Goal: Use online tool/utility: Utilize a website feature to perform a specific function

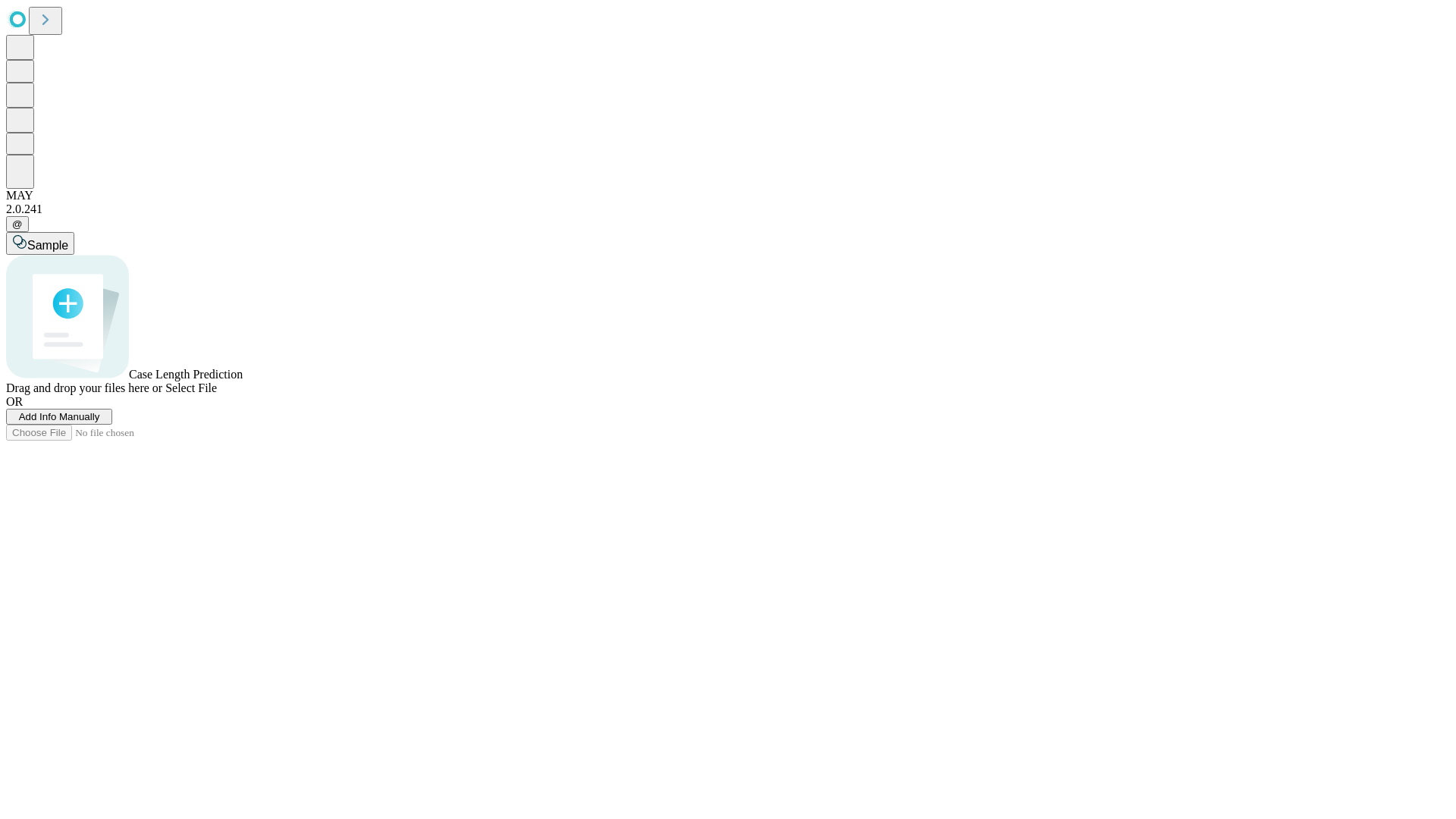
click at [217, 394] on span "Select File" at bounding box center [190, 387] width 52 height 13
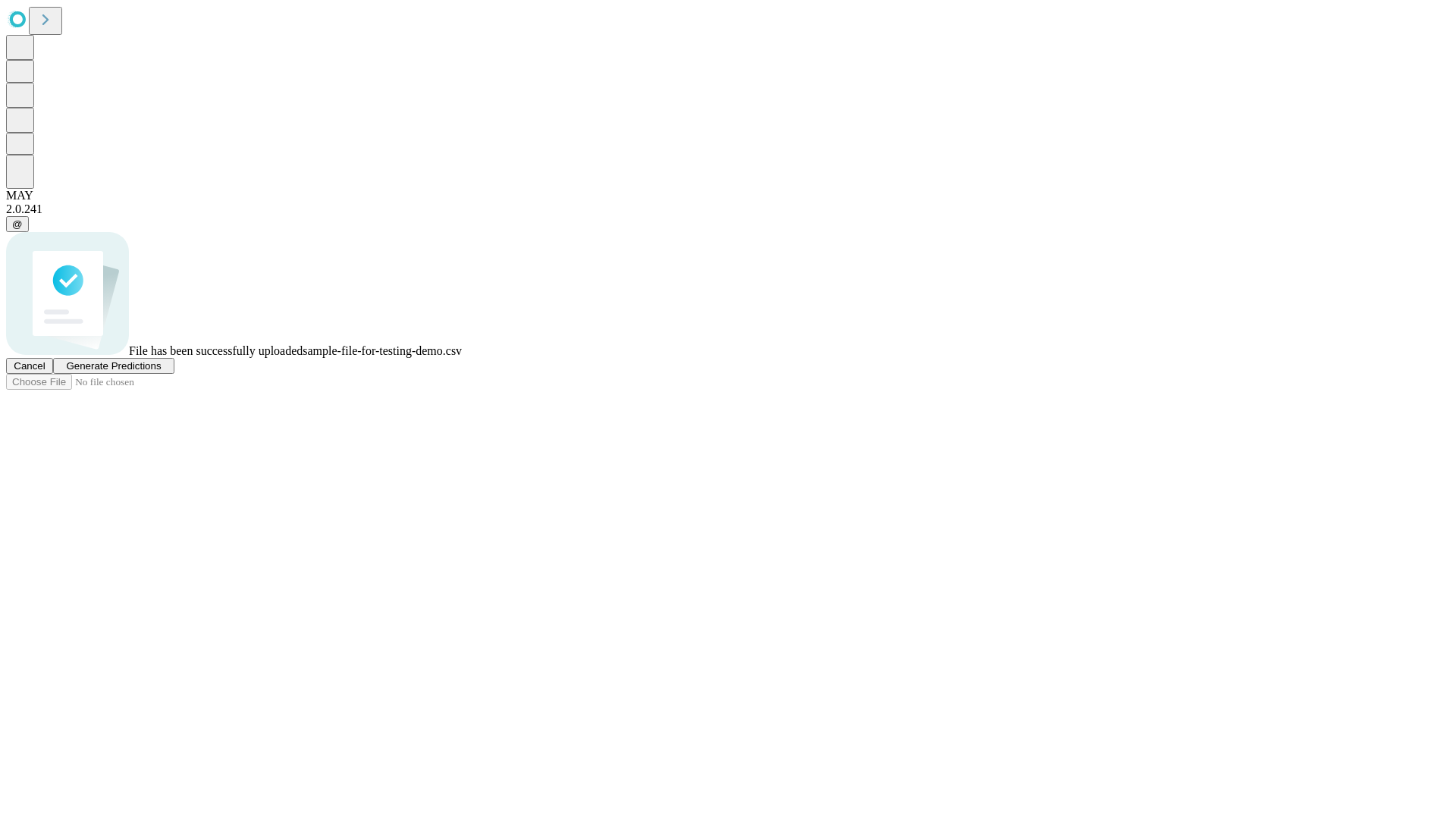
click at [161, 372] on span "Generate Predictions" at bounding box center [113, 366] width 95 height 12
